Goal: Information Seeking & Learning: Check status

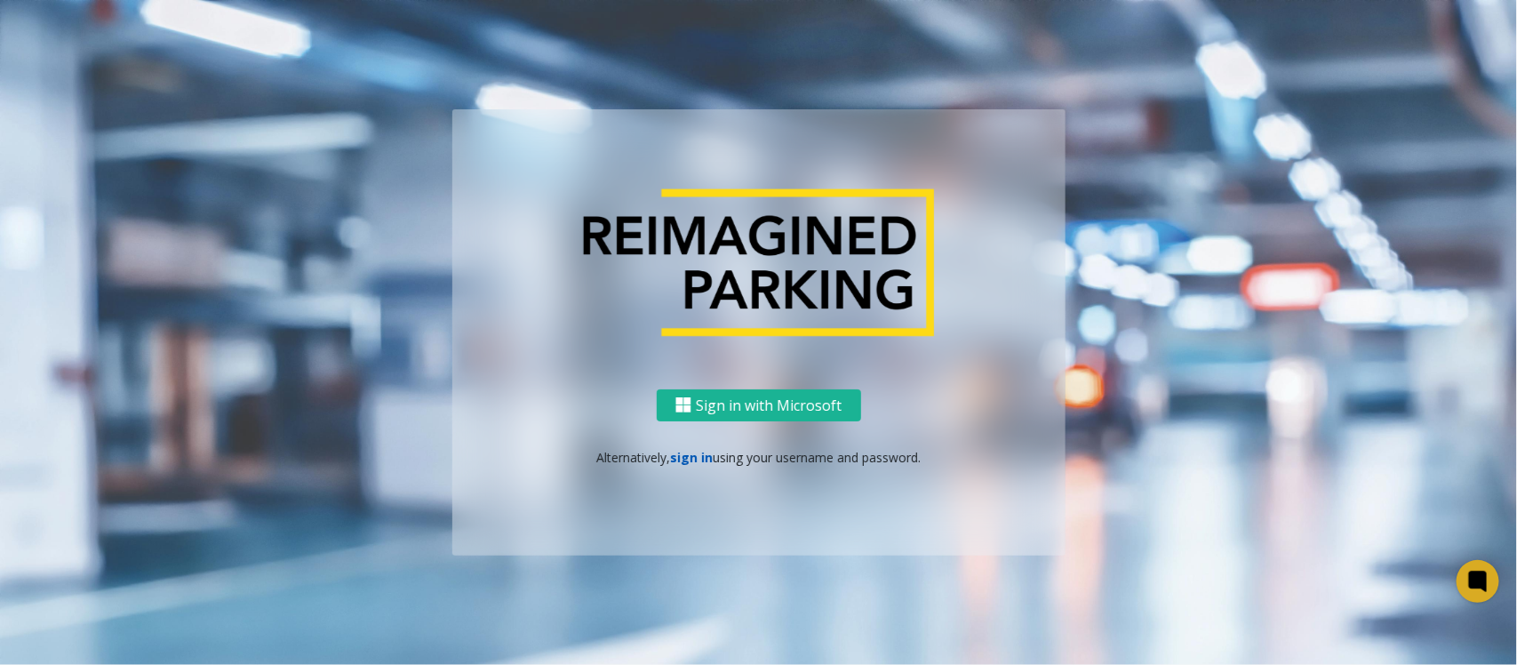
click at [691, 455] on link "sign in" at bounding box center [691, 457] width 43 height 17
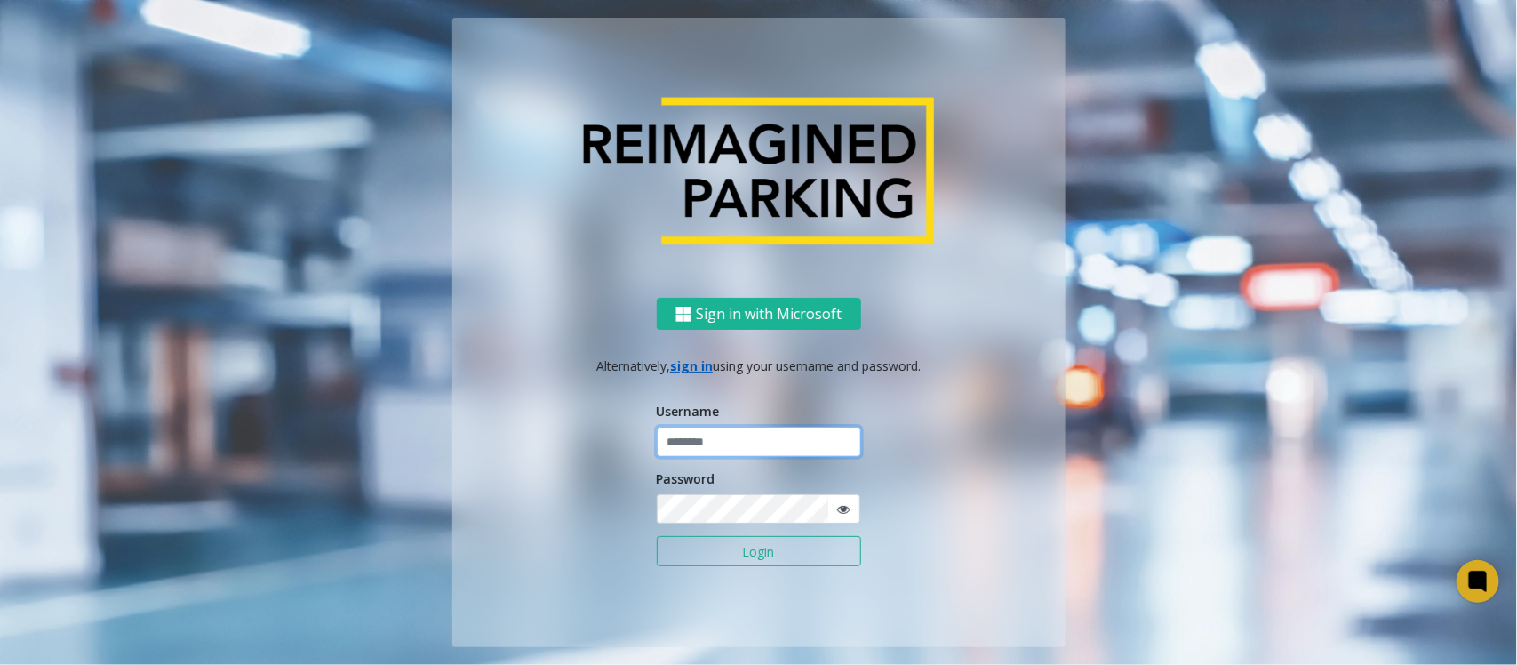
click at [711, 447] on input "text" at bounding box center [759, 442] width 204 height 30
paste input "**********"
type input "**********"
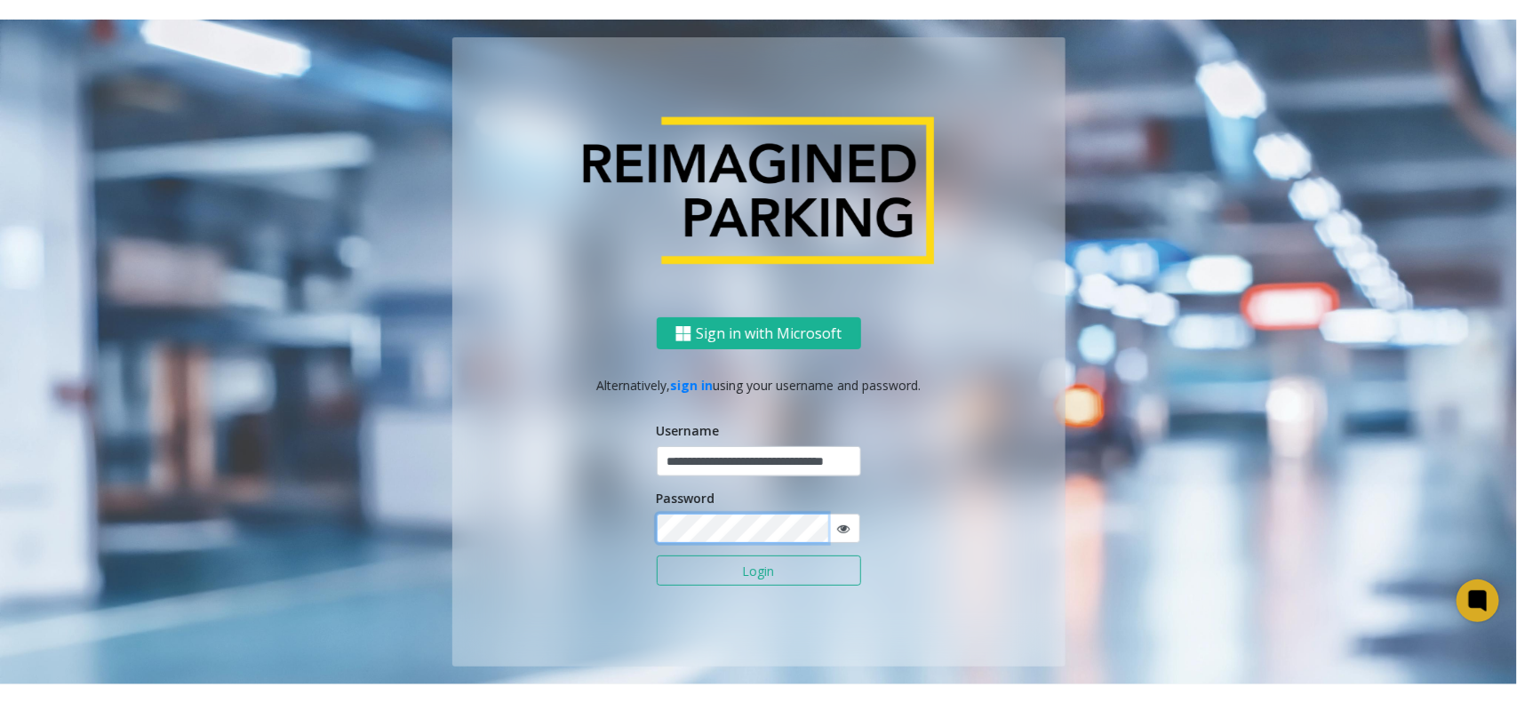
scroll to position [0, 0]
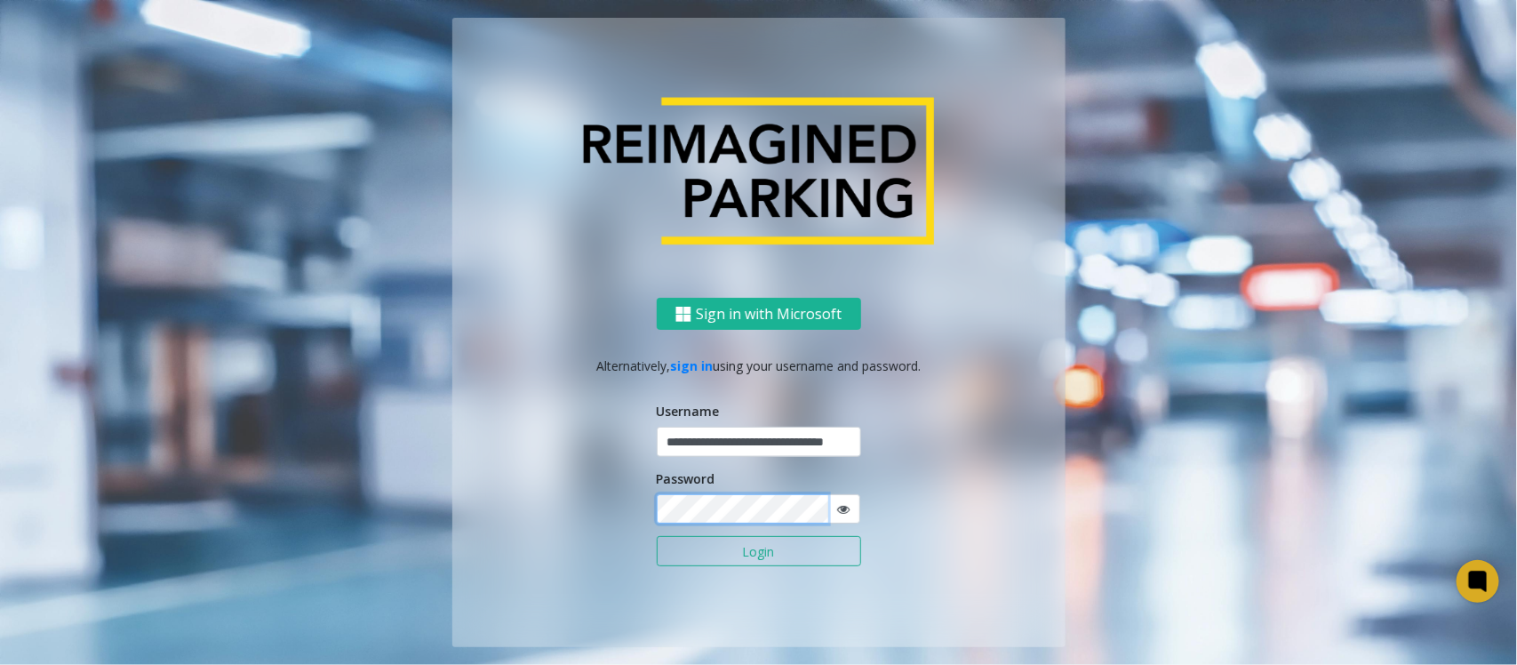
click at [657, 536] on button "Login" at bounding box center [759, 551] width 204 height 30
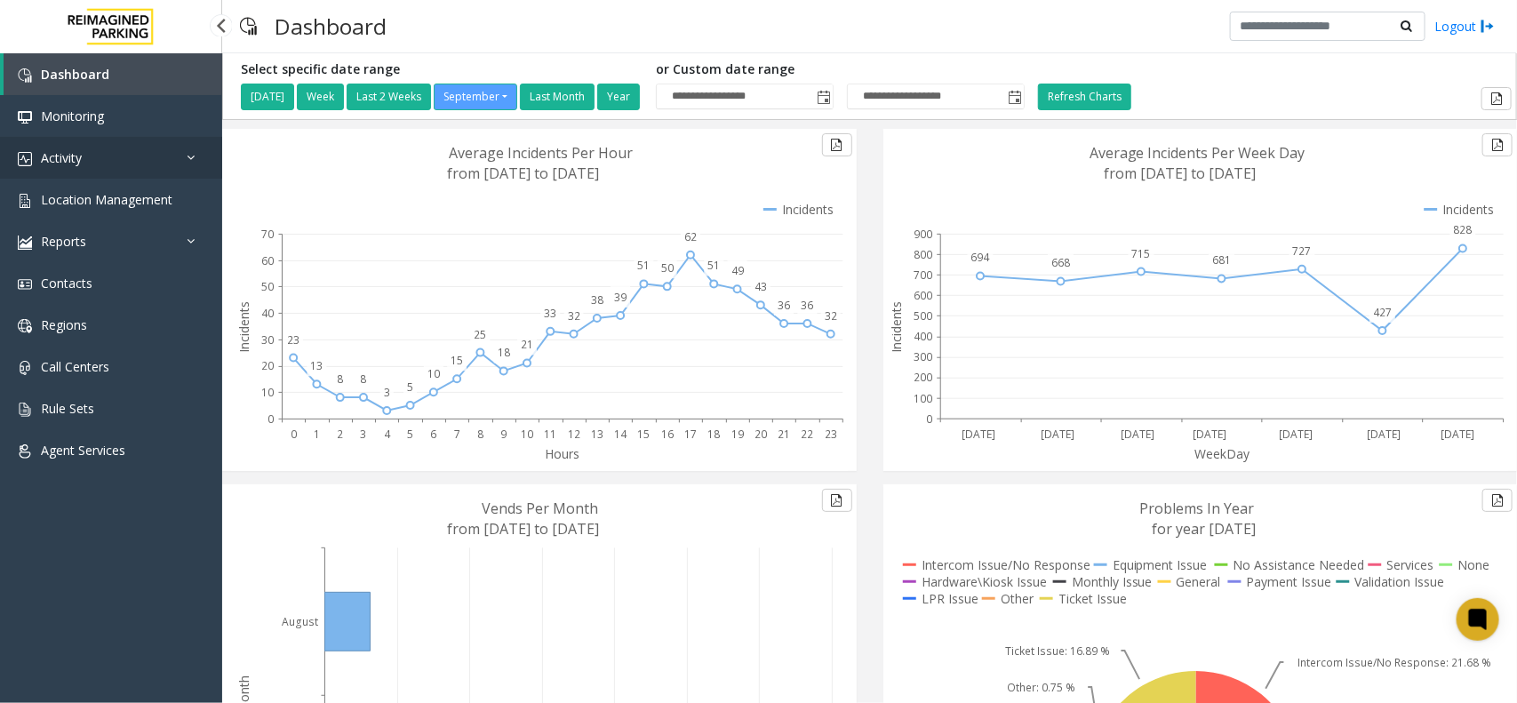
drag, startPoint x: 131, startPoint y: 154, endPoint x: 122, endPoint y: 180, distance: 27.3
click at [131, 154] on link "Activity" at bounding box center [111, 158] width 222 height 42
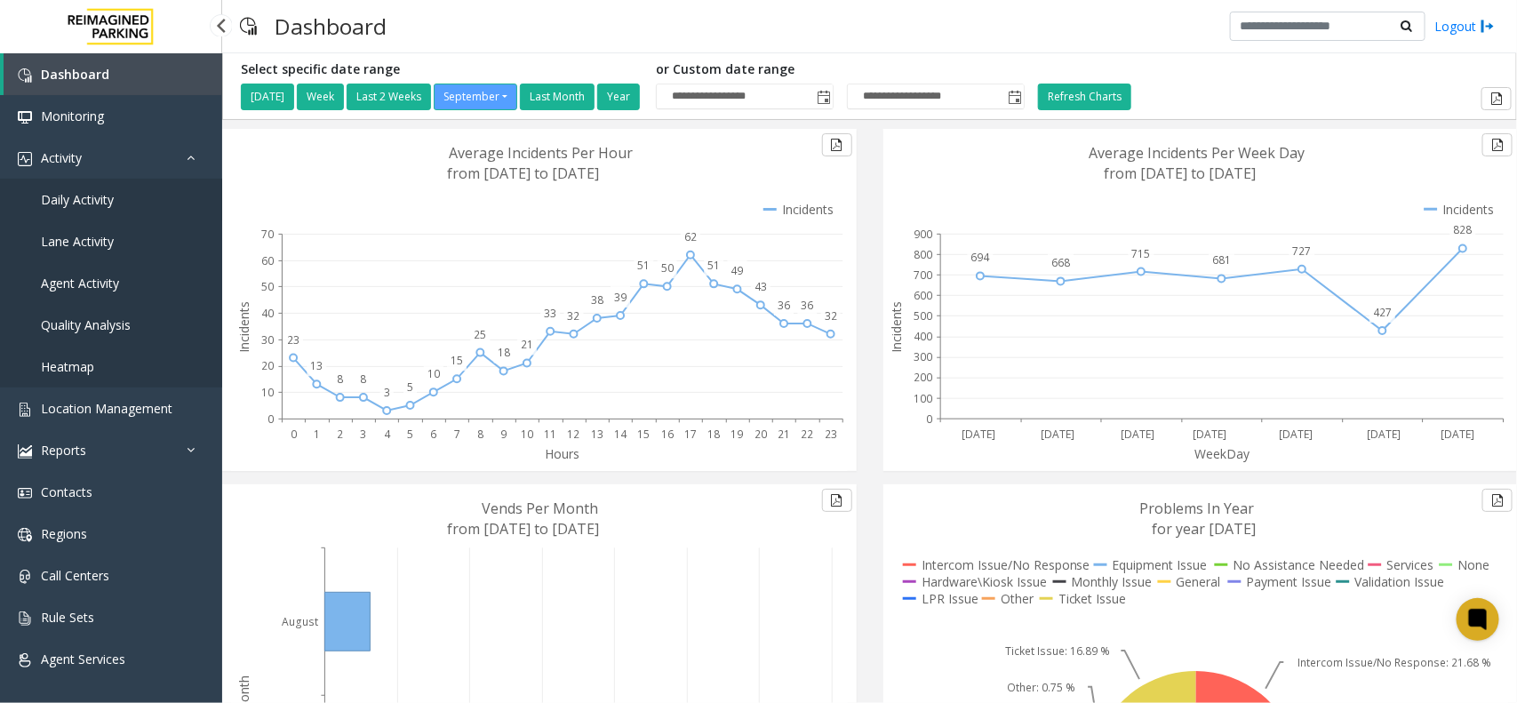
click at [108, 200] on span "Daily Activity" at bounding box center [77, 199] width 73 height 17
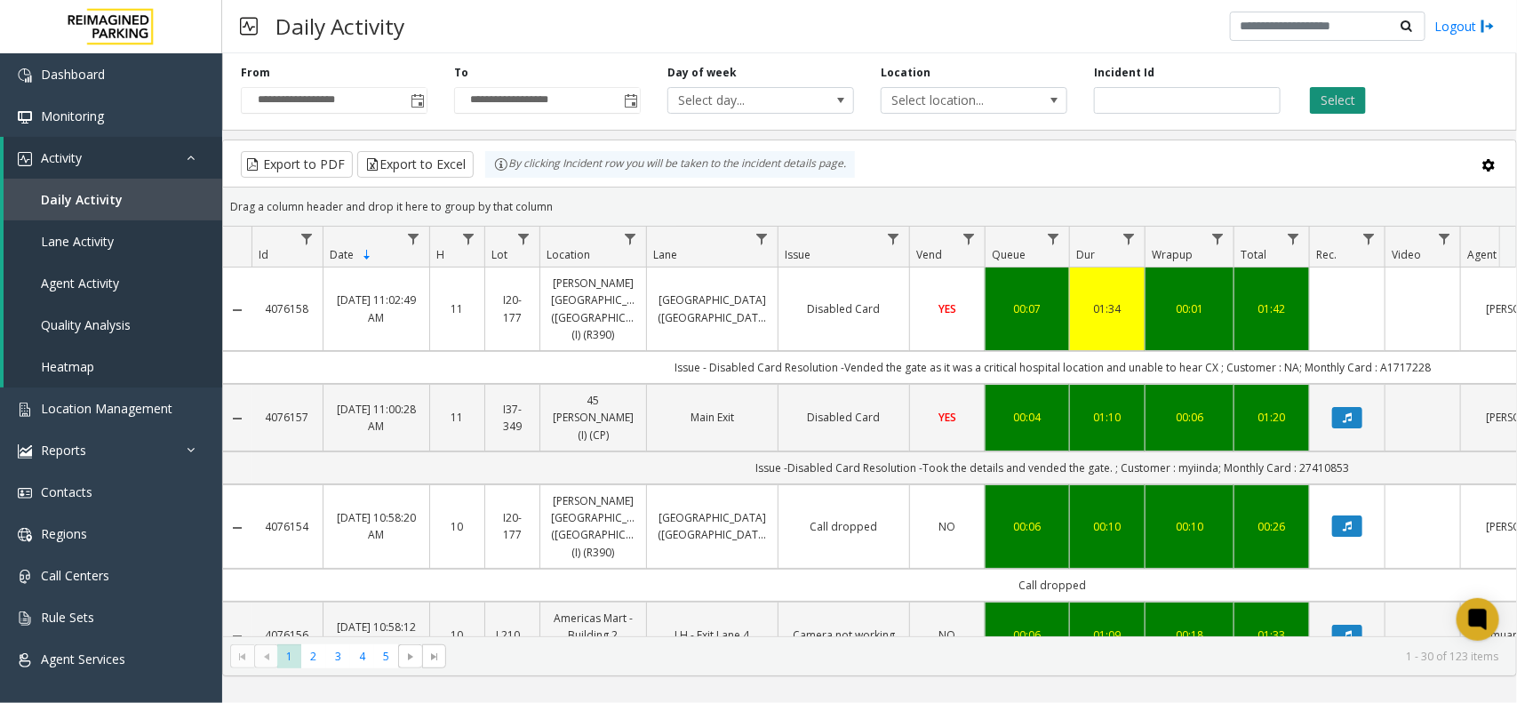
click at [1347, 103] on button "Select" at bounding box center [1338, 100] width 56 height 27
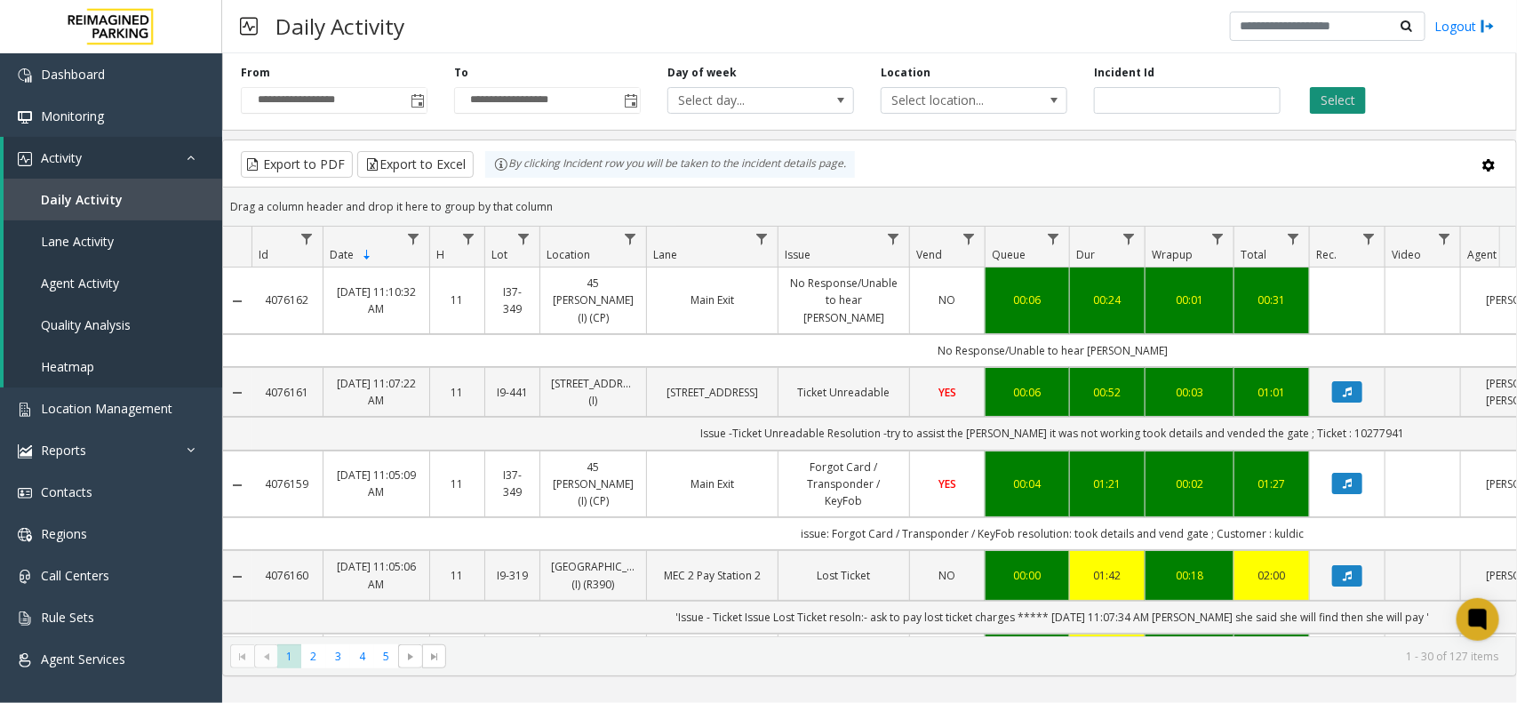
click at [1326, 91] on button "Select" at bounding box center [1338, 100] width 56 height 27
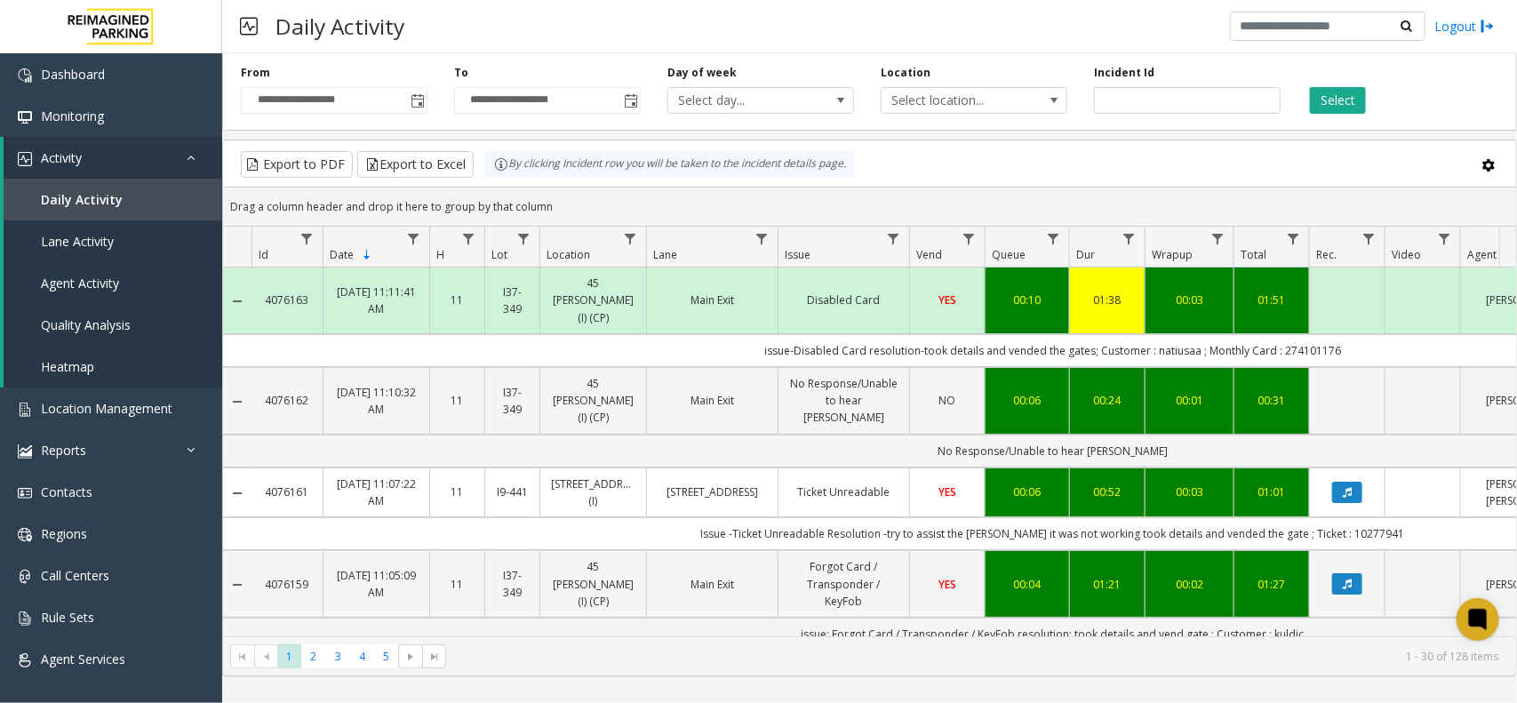
click at [480, 29] on div "Daily Activity Logout" at bounding box center [869, 26] width 1295 height 53
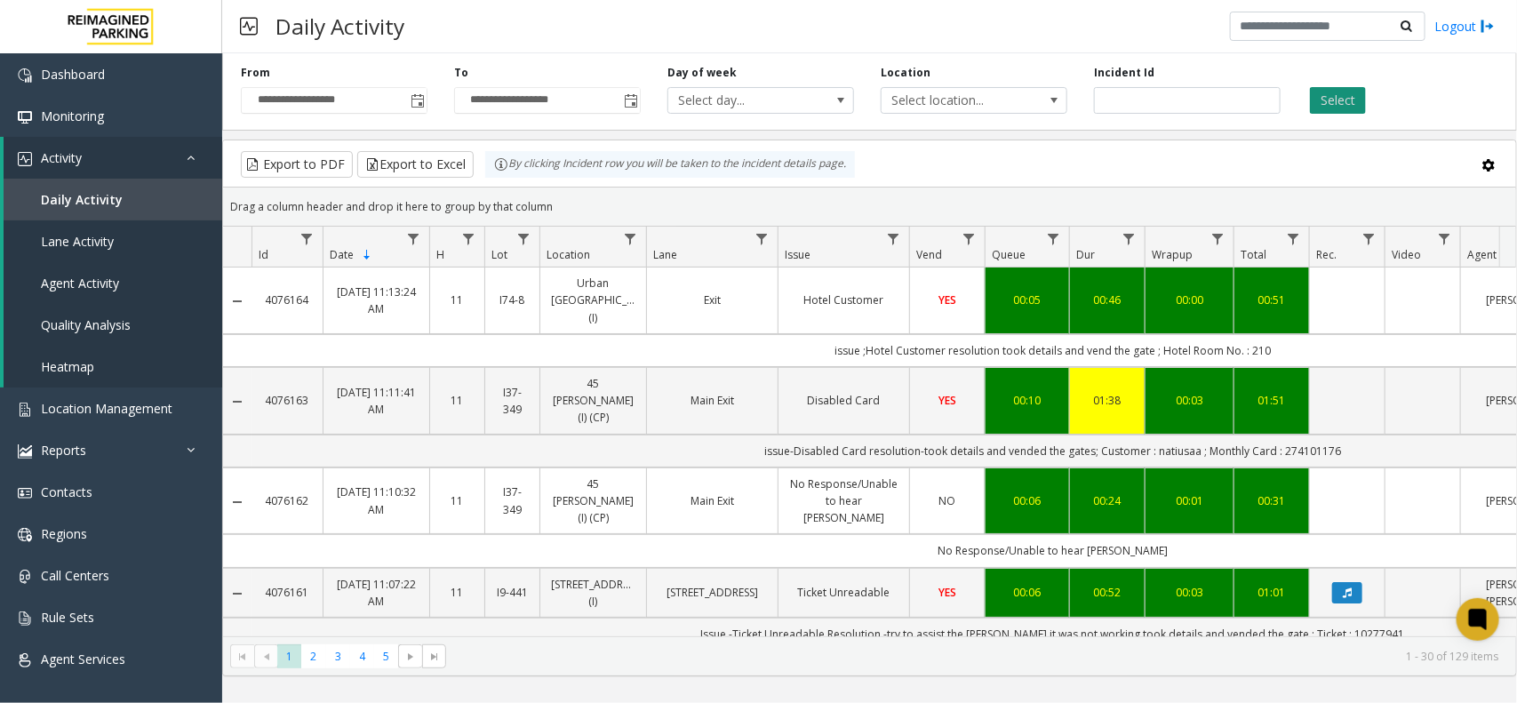
click at [1326, 102] on button "Select" at bounding box center [1338, 100] width 56 height 27
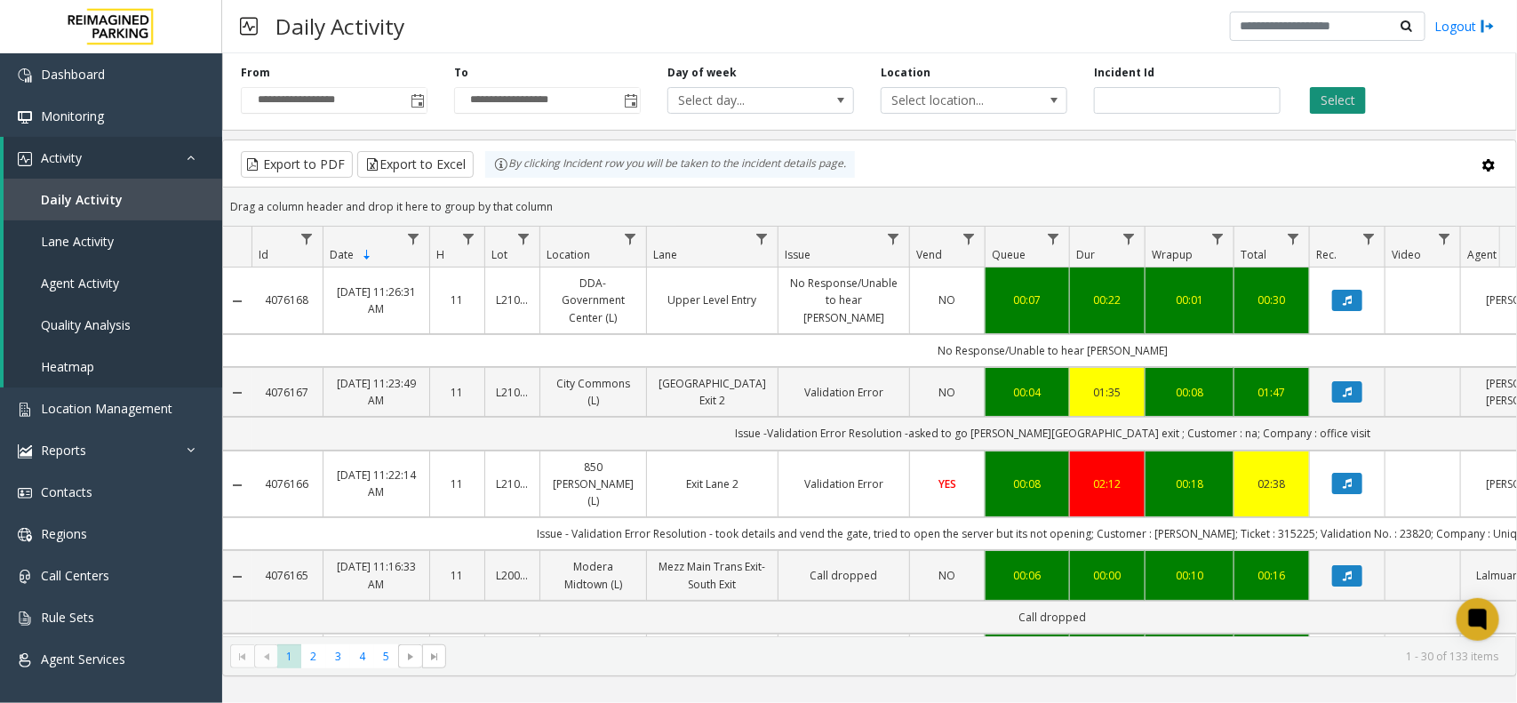
click at [1360, 87] on button "Select" at bounding box center [1338, 100] width 56 height 27
click at [139, 76] on link "Dashboard" at bounding box center [111, 74] width 222 height 42
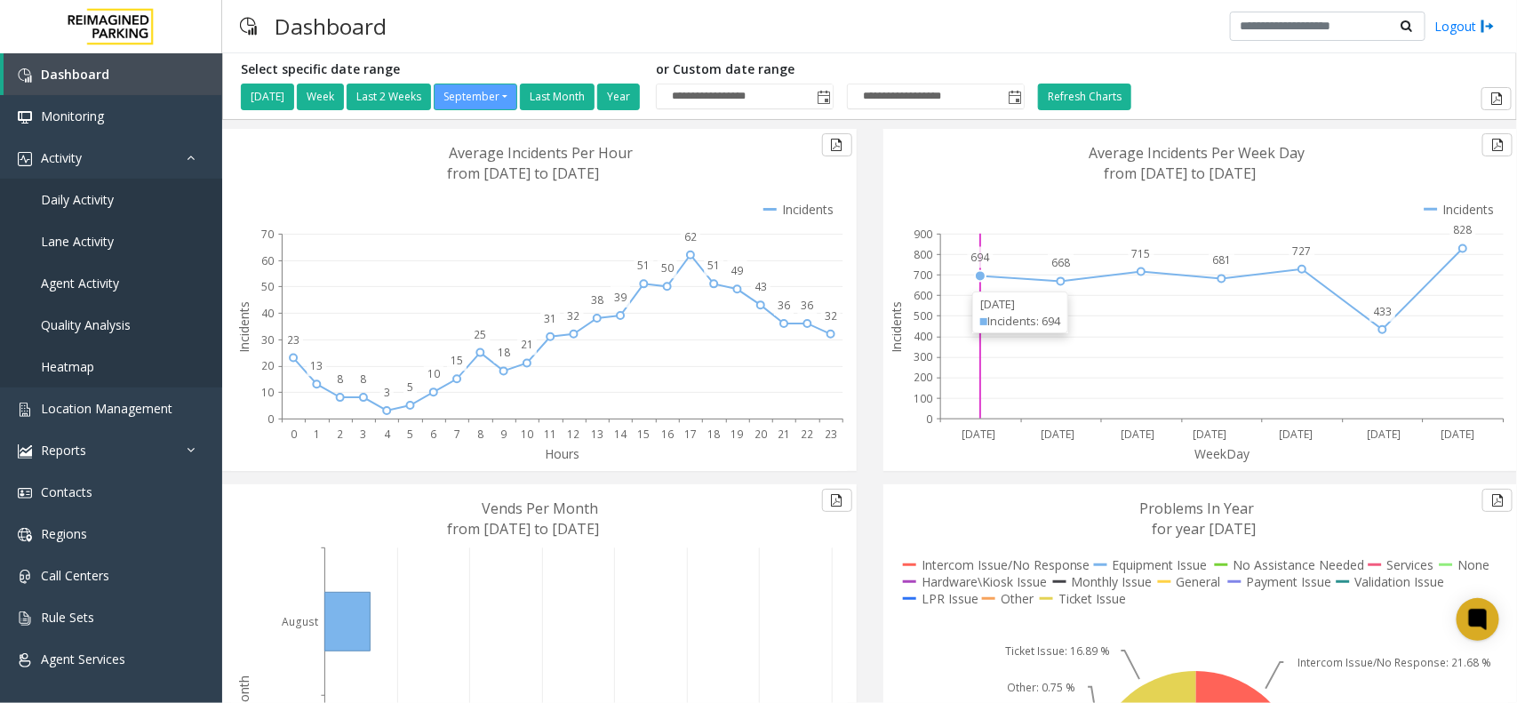
drag, startPoint x: 973, startPoint y: 278, endPoint x: 631, endPoint y: 308, distance: 343.6
click at [1094, 51] on div "Dashboard Logout" at bounding box center [869, 26] width 1295 height 53
